Goal: Find contact information

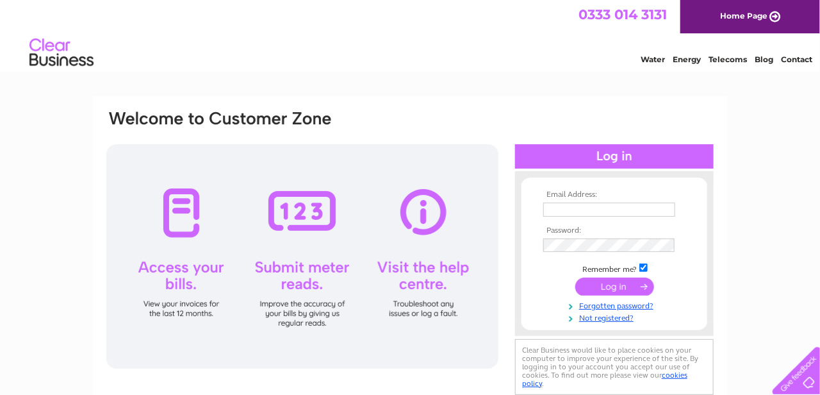
type input "[EMAIL_ADDRESS][DOMAIN_NAME]"
click at [621, 284] on input "submit" at bounding box center [614, 286] width 79 height 18
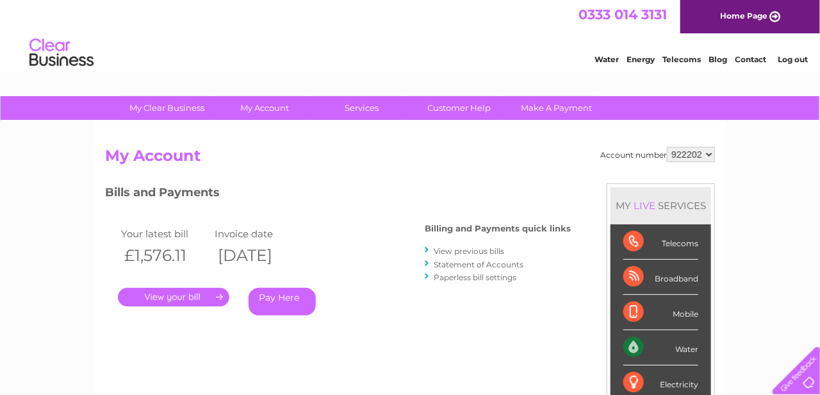
drag, startPoint x: 467, startPoint y: 154, endPoint x: 480, endPoint y: 188, distance: 36.3
click at [471, 172] on div "Account number 922202 My Account MY LIVE SERVICES Telecoms Broadband Mobile Wat…" at bounding box center [410, 340] width 610 height 386
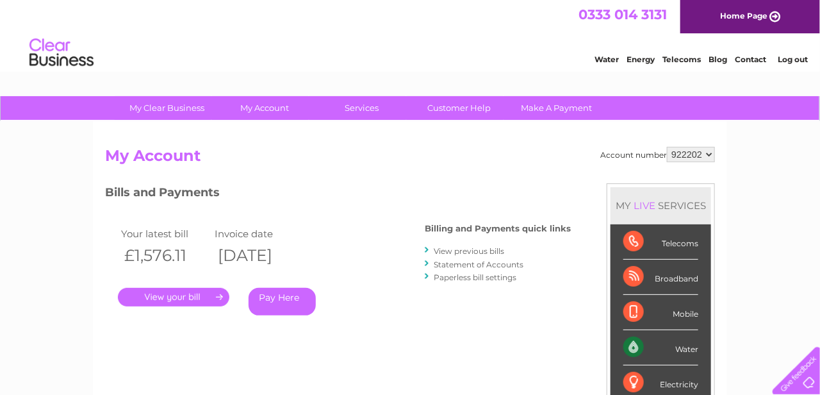
click at [761, 58] on link "Contact" at bounding box center [750, 59] width 31 height 10
